Goal: Information Seeking & Learning: Learn about a topic

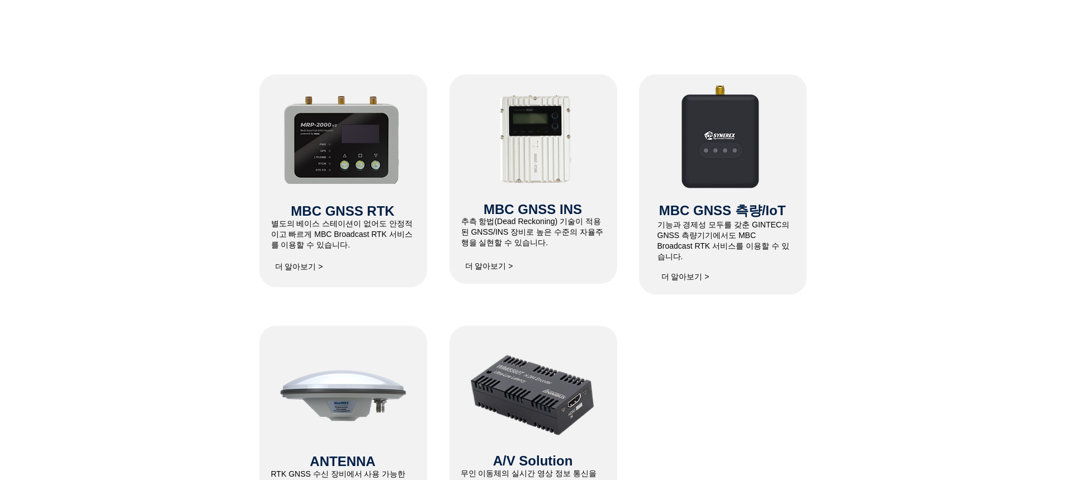
scroll to position [503, 0]
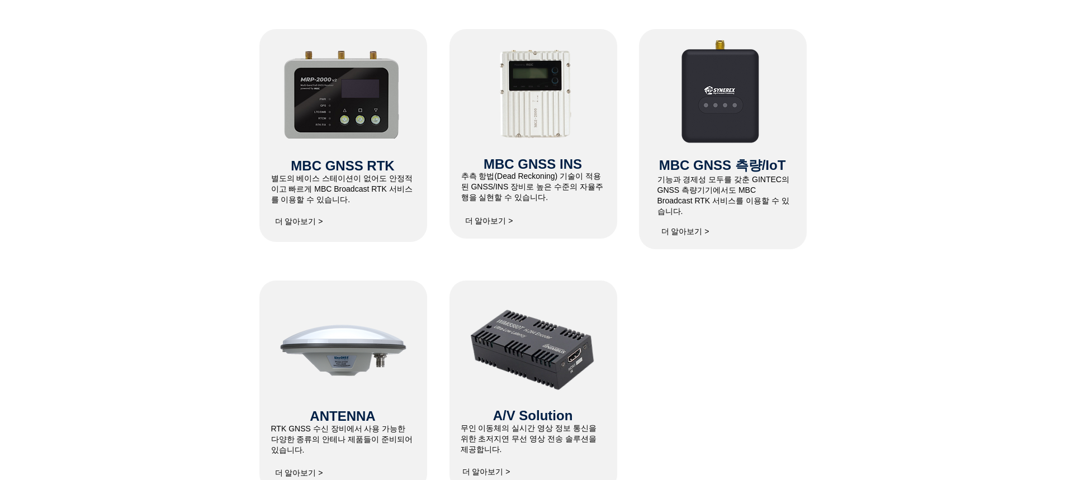
click at [339, 119] on img at bounding box center [342, 93] width 119 height 91
click at [291, 222] on span "더 알아보기 >" at bounding box center [299, 222] width 48 height 10
